Goal: Task Accomplishment & Management: Manage account settings

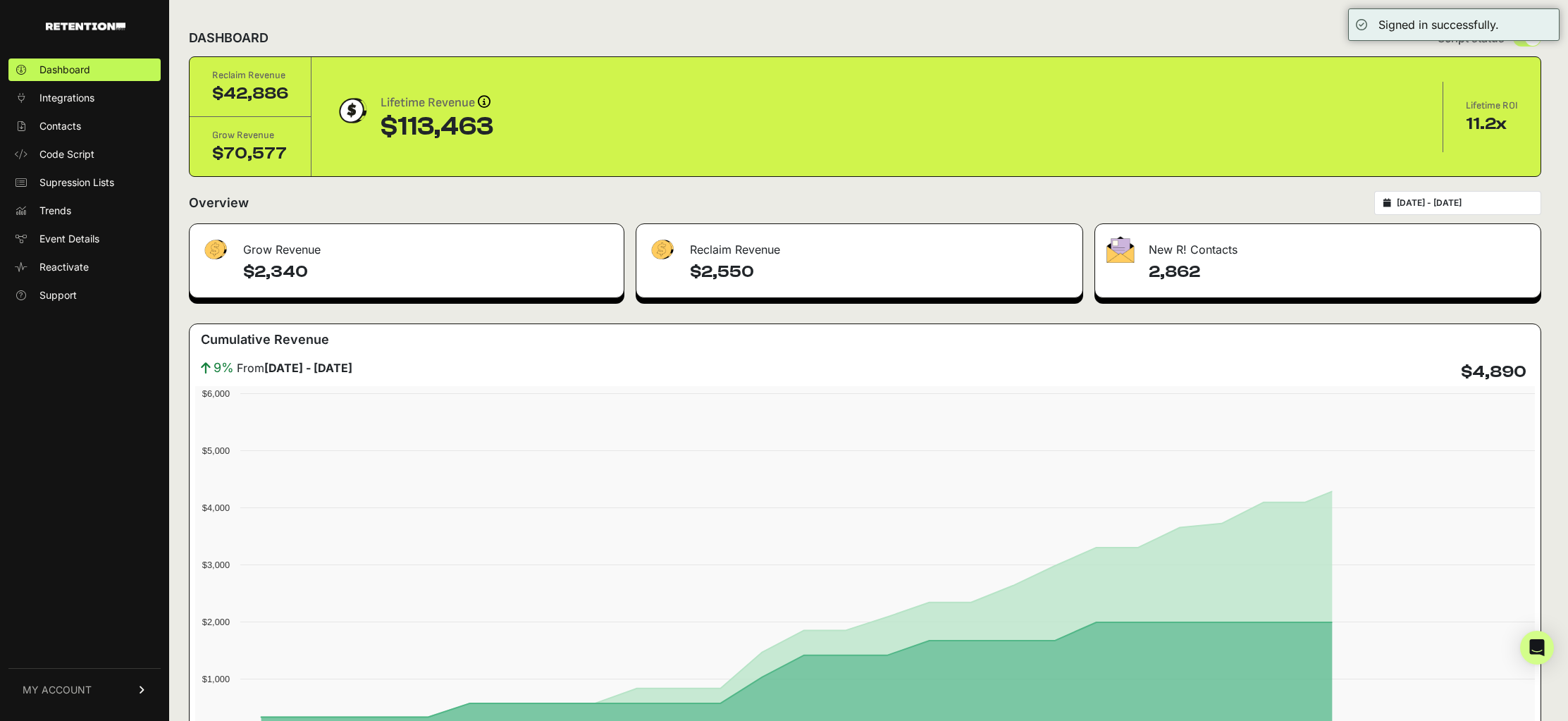
click at [61, 695] on span "MY ACCOUNT" at bounding box center [56, 690] width 69 height 14
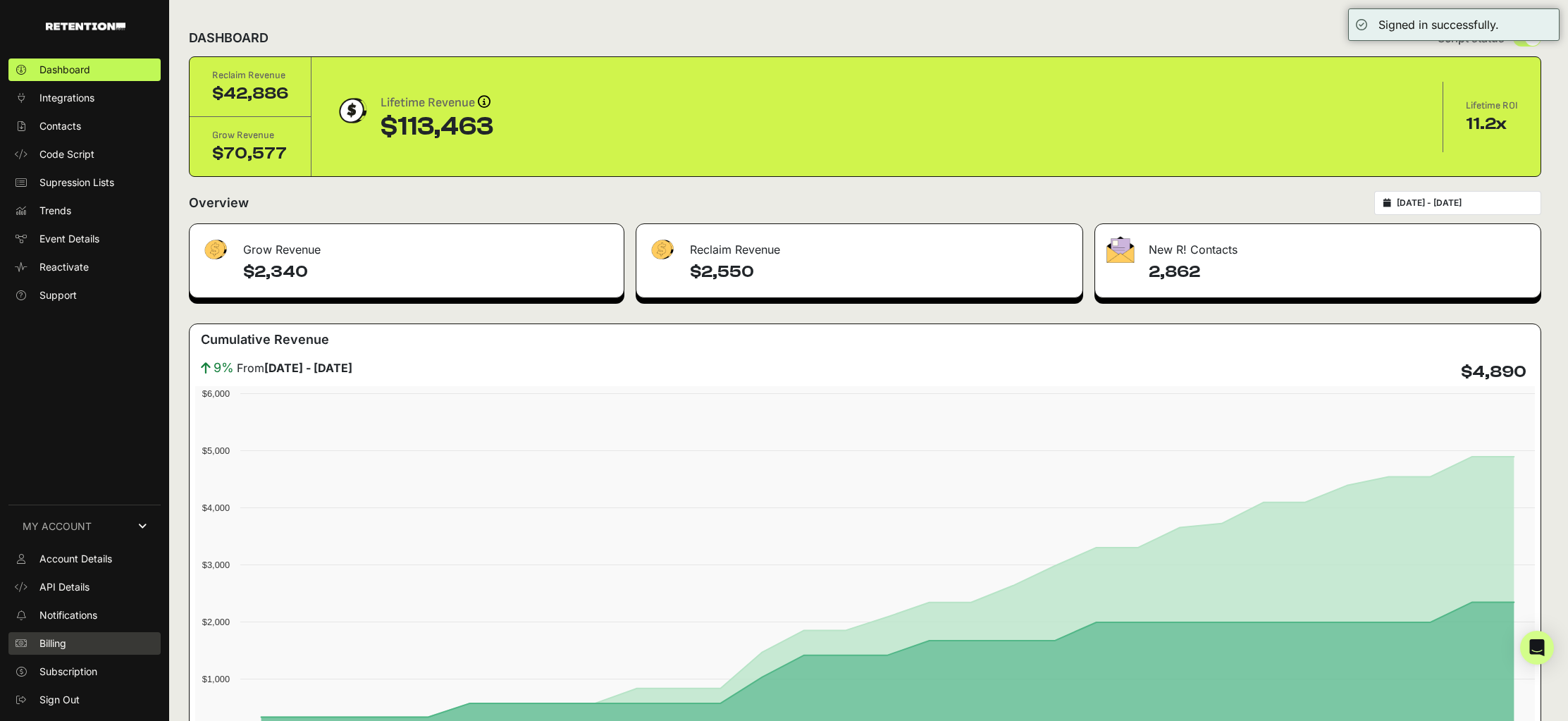
click at [134, 632] on link "Billing" at bounding box center [84, 643] width 152 height 22
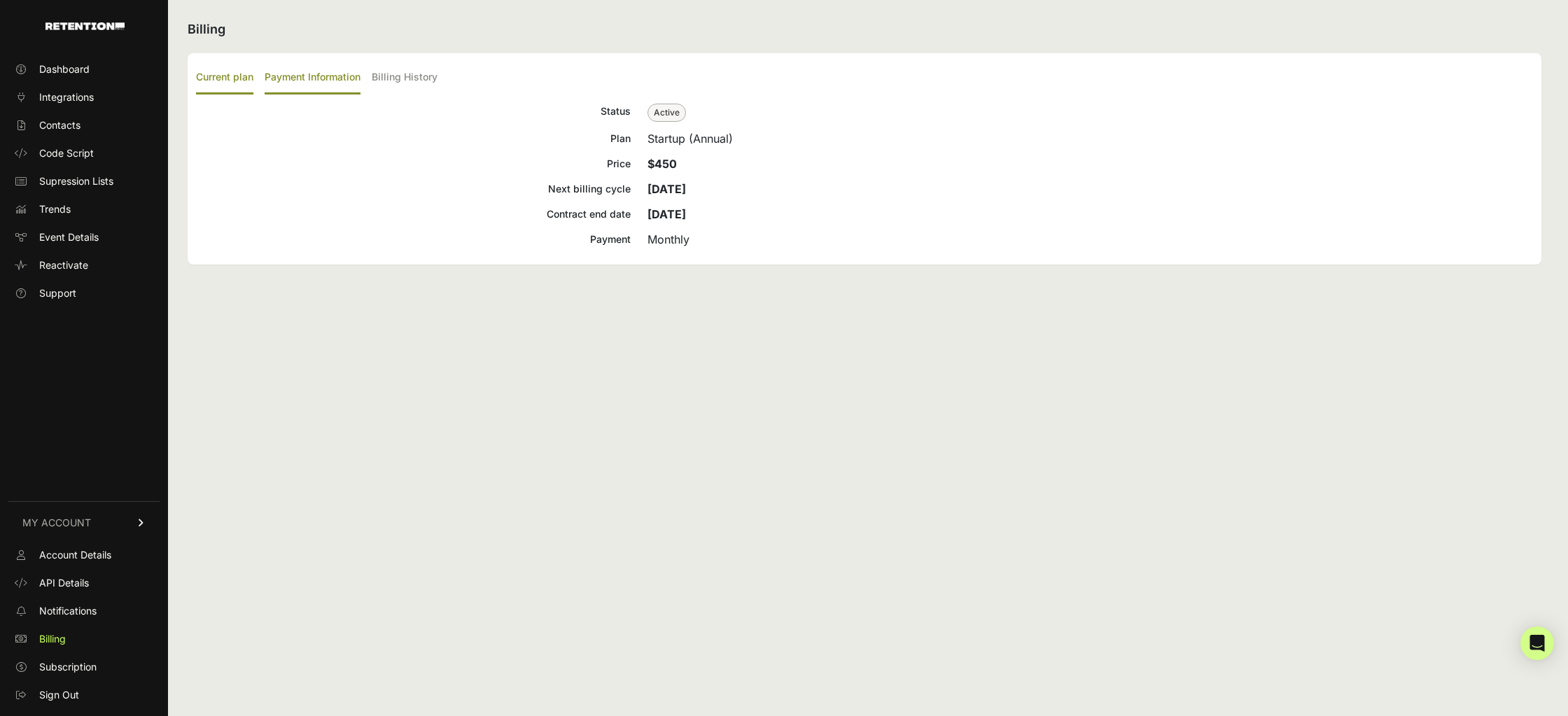
click at [298, 80] on label "Payment Information" at bounding box center [312, 78] width 96 height 33
click at [0, 0] on input "Payment Information" at bounding box center [0, 0] width 0 height 0
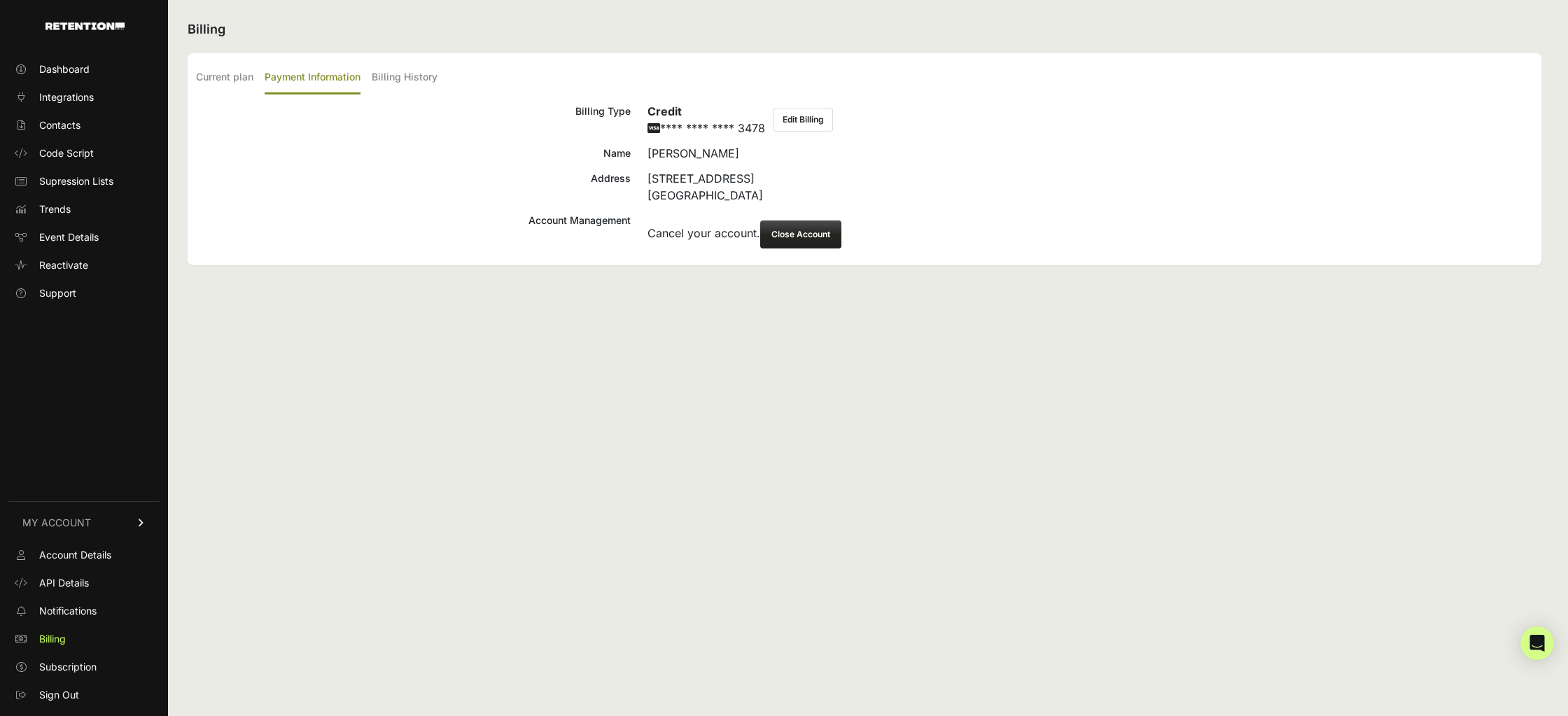
click at [808, 231] on button "Close Account" at bounding box center [801, 234] width 81 height 28
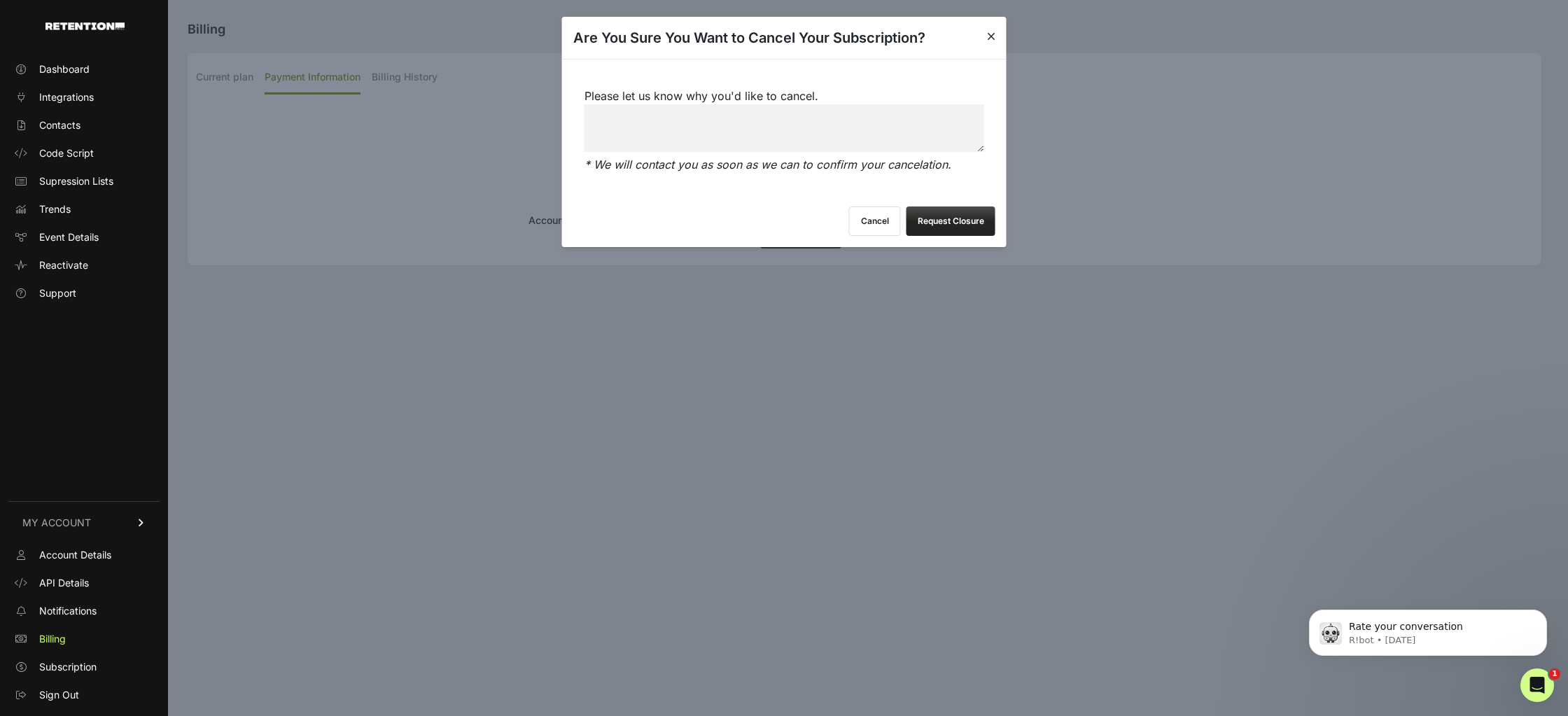
click at [737, 136] on textarea "Please let us know why you'd like to cancel." at bounding box center [784, 128] width 400 height 48
paste textarea "Changes in the company direction, moving to another provider."
type textarea "Changes in the company direction, moving to another provider."
click at [959, 211] on button "Request Closure" at bounding box center [951, 221] width 89 height 30
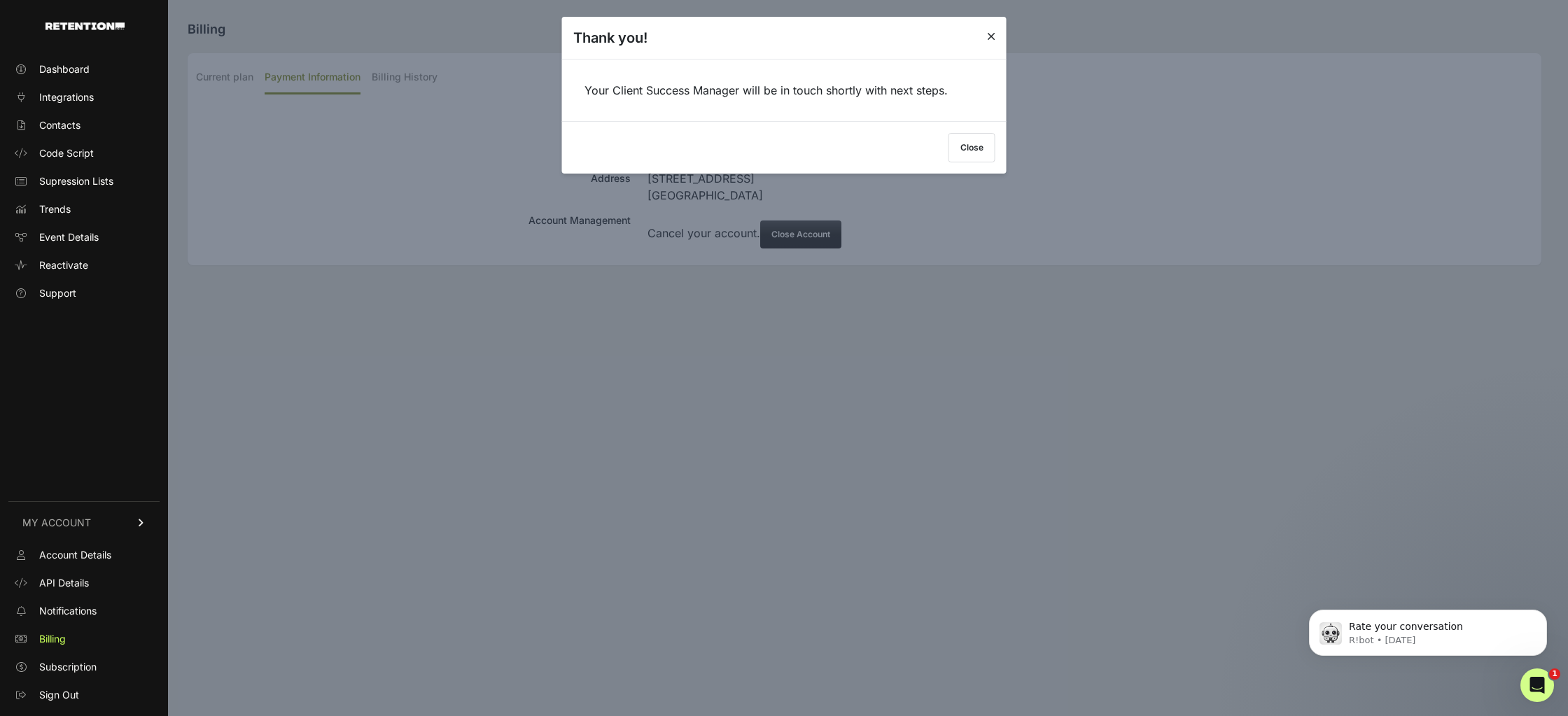
click at [973, 150] on button "Close" at bounding box center [972, 148] width 47 height 30
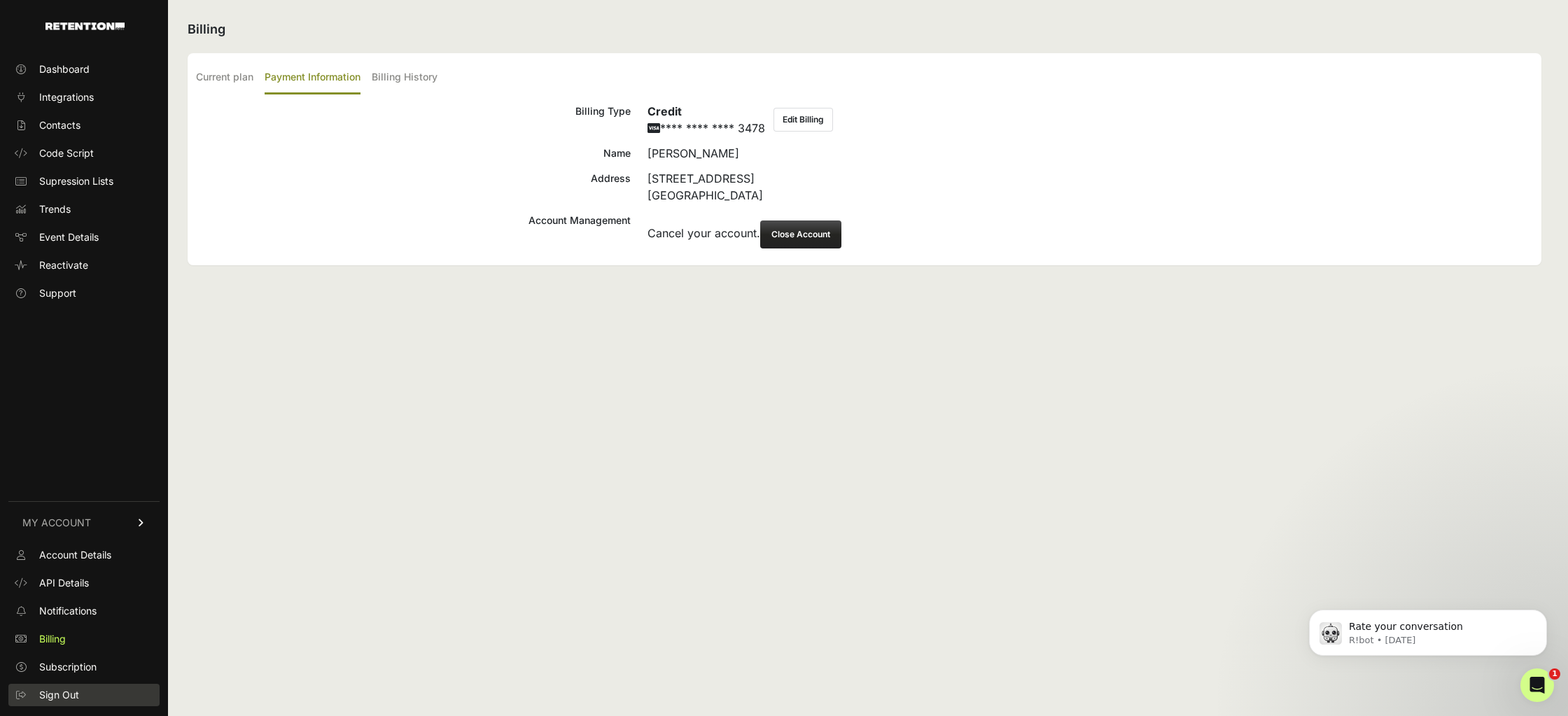
click at [79, 691] on link "Sign Out" at bounding box center [84, 695] width 151 height 22
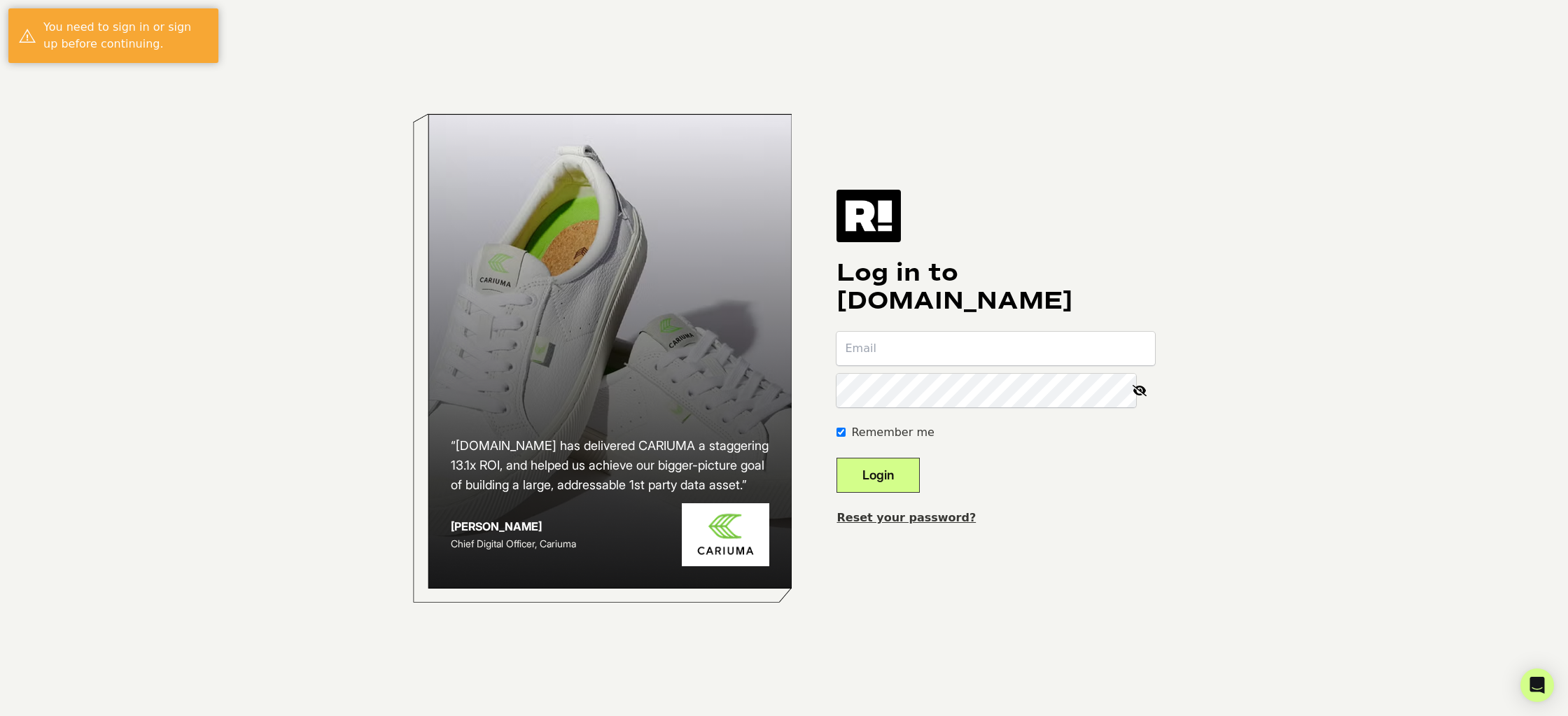
type input "[EMAIL_ADDRESS][DOMAIN_NAME]"
